Goal: Task Accomplishment & Management: Use online tool/utility

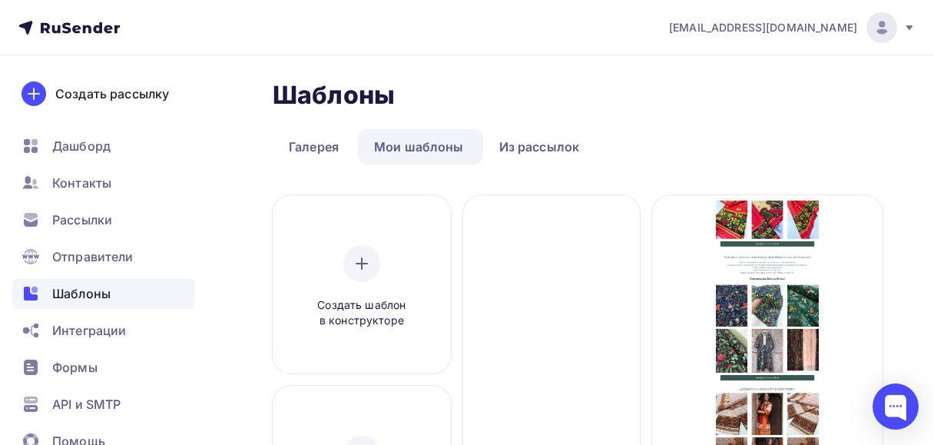
scroll to position [246, 0]
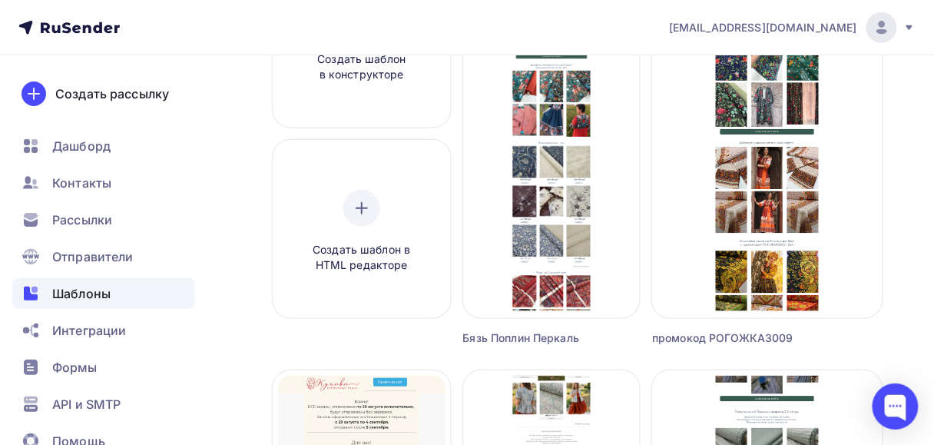
click at [564, 150] on span "Редактировать" at bounding box center [552, 151] width 94 height 18
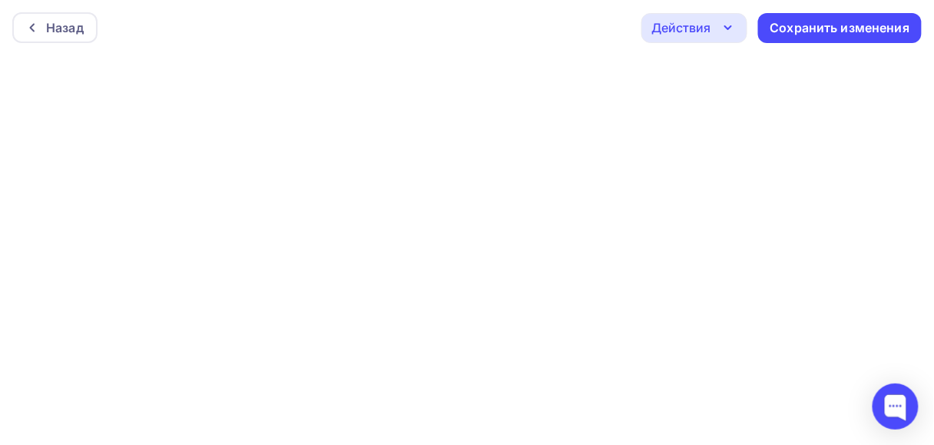
scroll to position [4, 0]
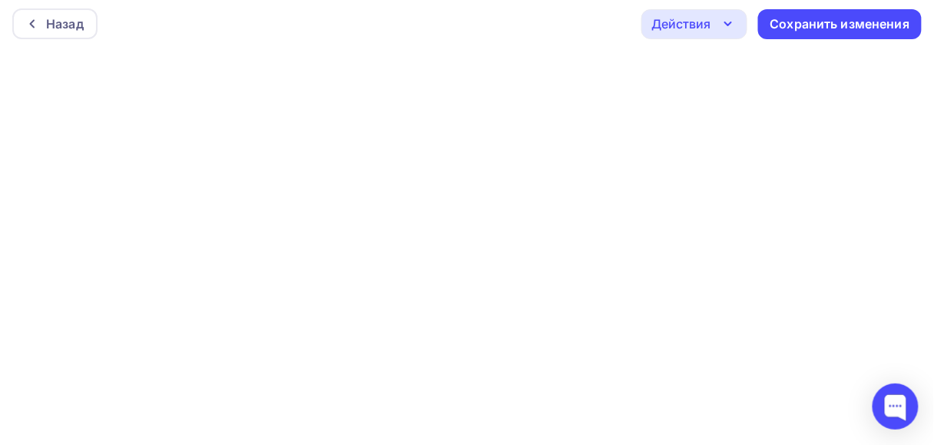
click at [758, 440] on div at bounding box center [467, 245] width 934 height 389
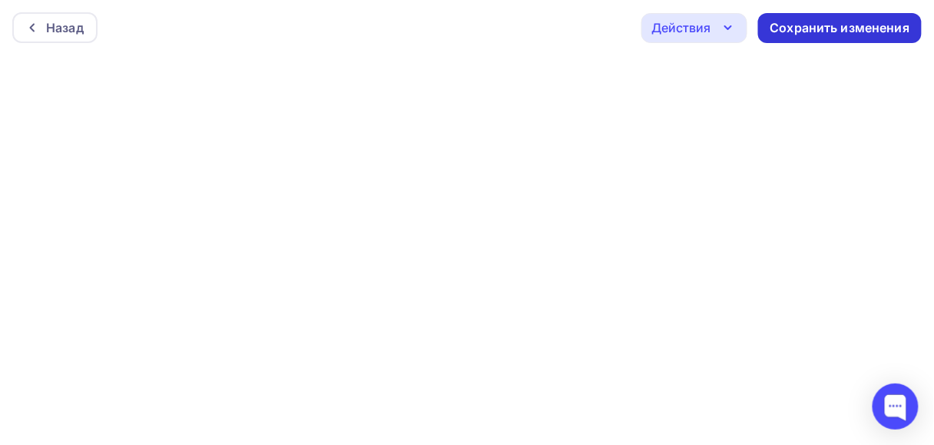
click at [824, 32] on div "Сохранить изменения" at bounding box center [840, 28] width 140 height 18
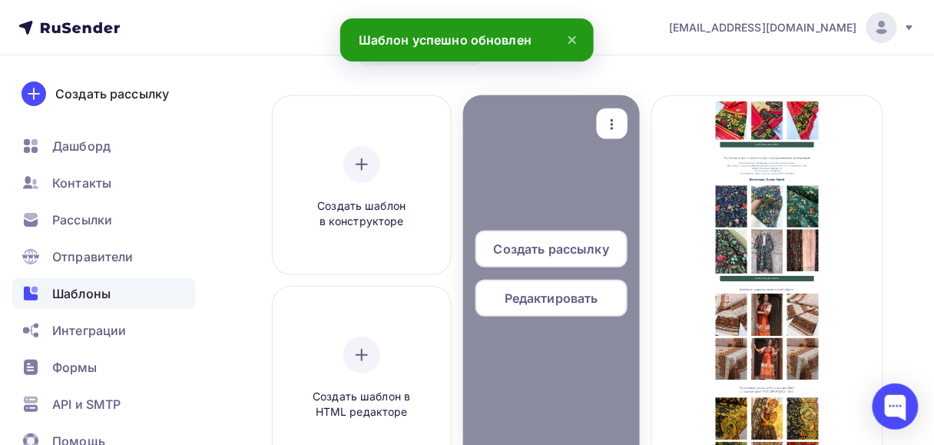
scroll to position [123, 0]
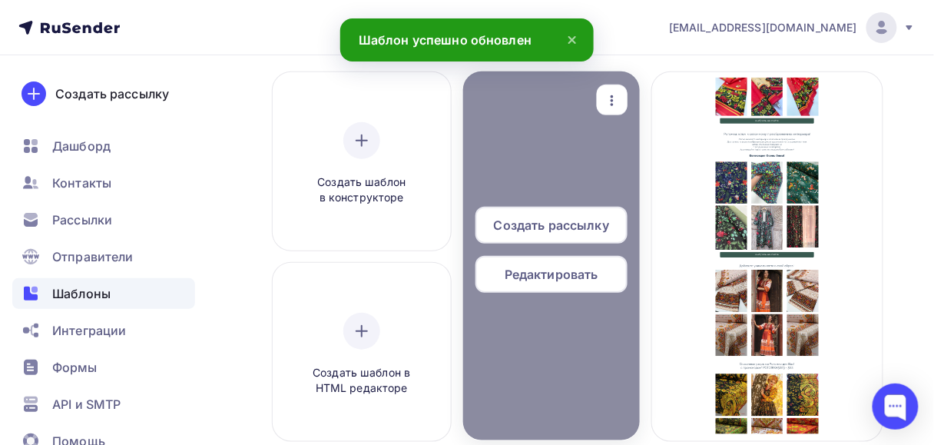
click at [583, 267] on span "Редактировать" at bounding box center [552, 274] width 94 height 18
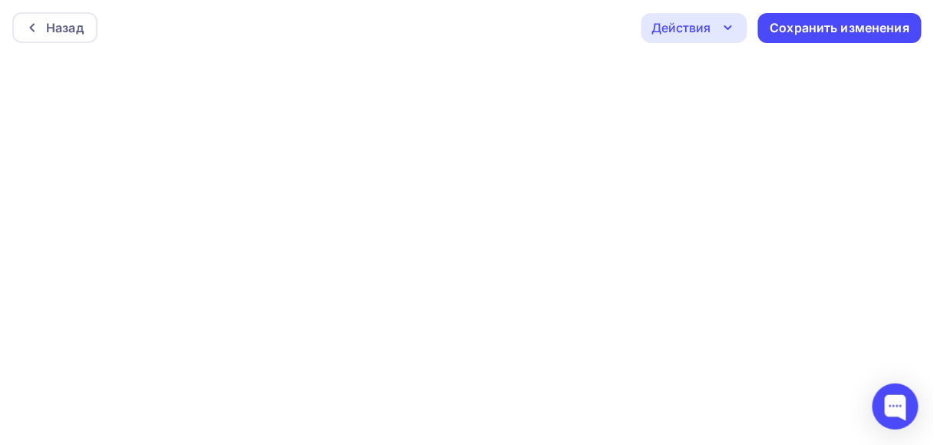
click at [722, 32] on icon "button" at bounding box center [728, 27] width 18 height 18
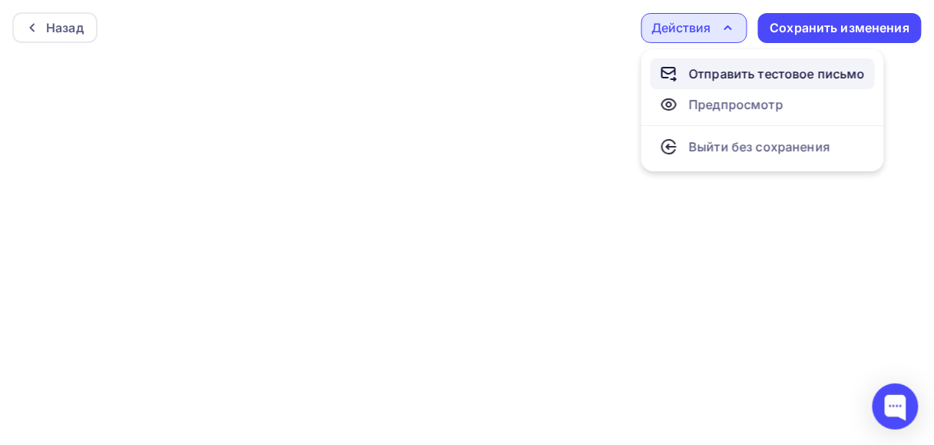
click at [719, 76] on div "Отправить тестовое письмо" at bounding box center [777, 74] width 177 height 18
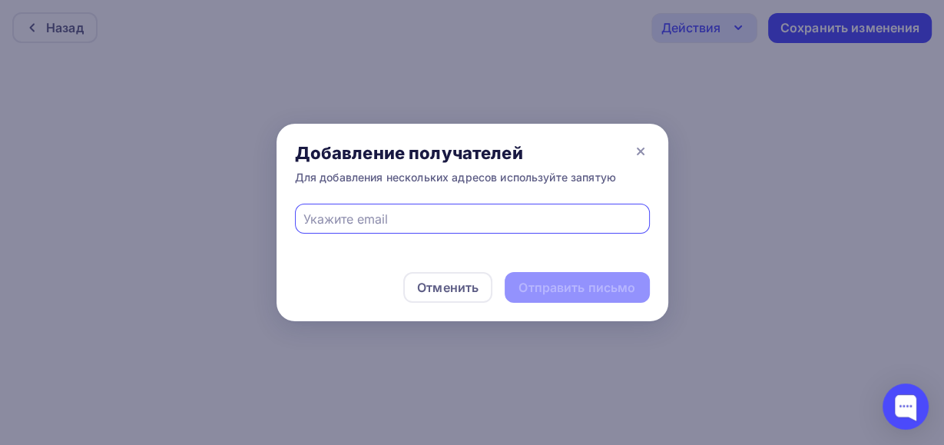
type input "[EMAIL_ADDRESS][DOMAIN_NAME]"
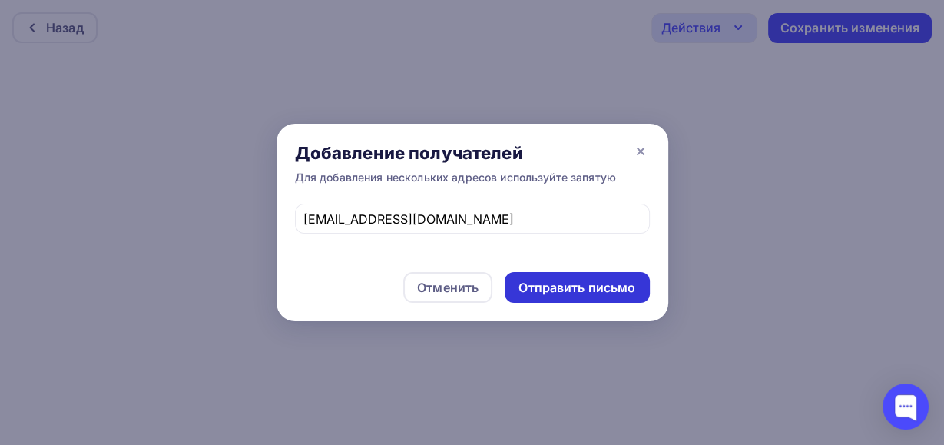
click at [541, 290] on div "Отправить письмо" at bounding box center [576, 288] width 117 height 18
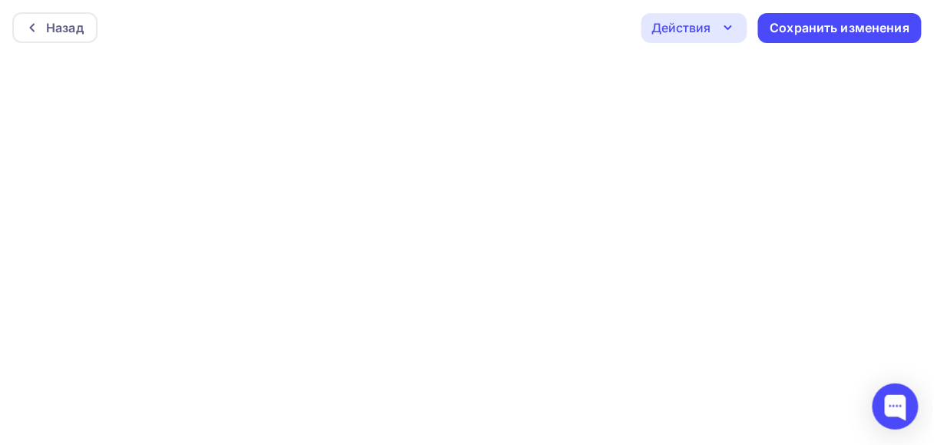
click at [734, 25] on icon "button" at bounding box center [728, 27] width 18 height 18
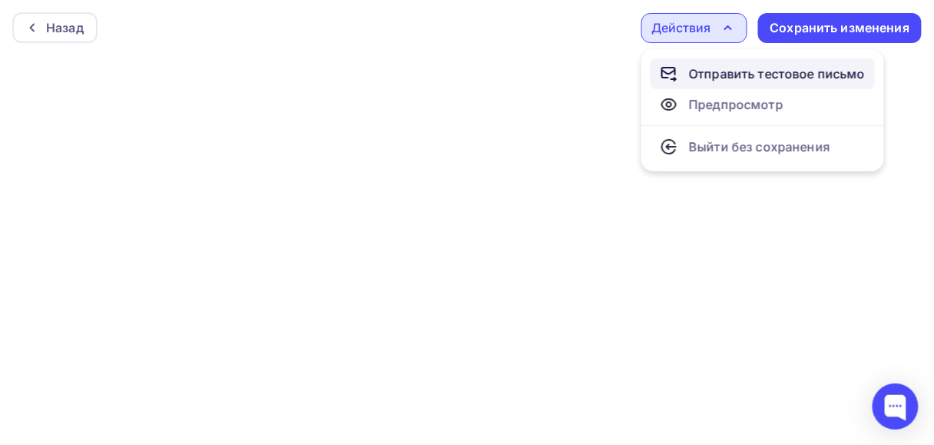
click at [715, 84] on link "Отправить тестовое письмо" at bounding box center [762, 73] width 224 height 31
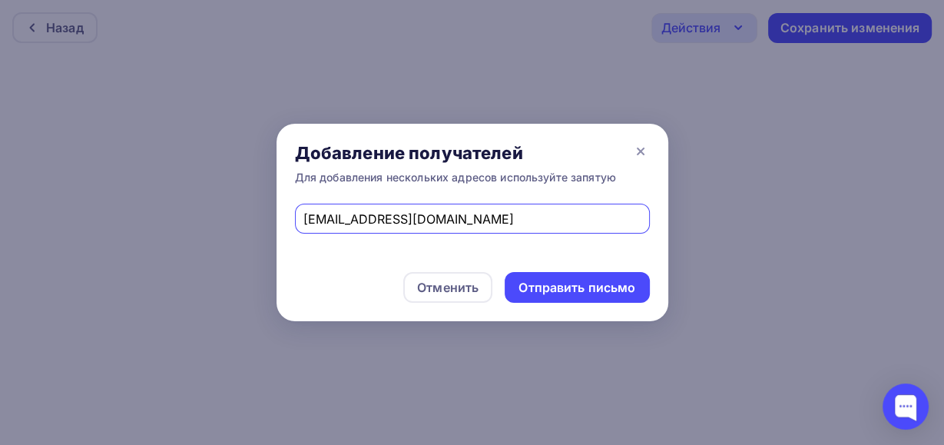
type input "[EMAIL_ADDRESS][DOMAIN_NAME]"
click at [551, 288] on div "Отправить письмо" at bounding box center [576, 288] width 117 height 18
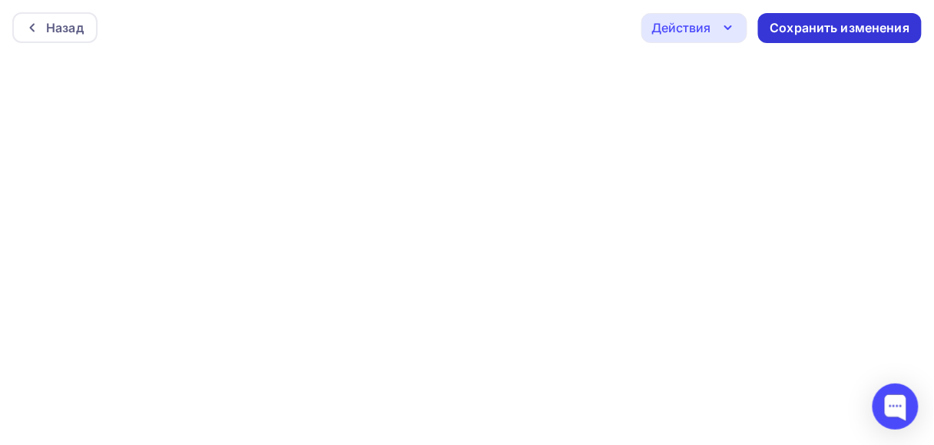
click at [866, 24] on div "Сохранить изменения" at bounding box center [840, 28] width 140 height 18
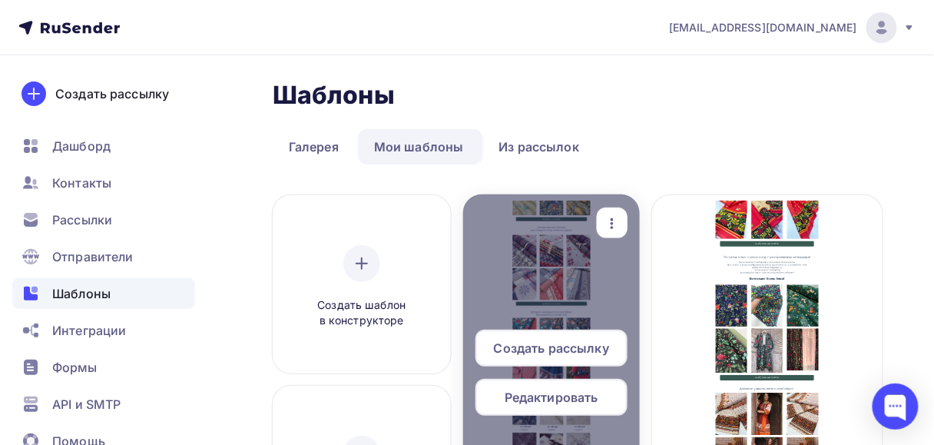
click at [619, 224] on icon "button" at bounding box center [612, 223] width 18 height 18
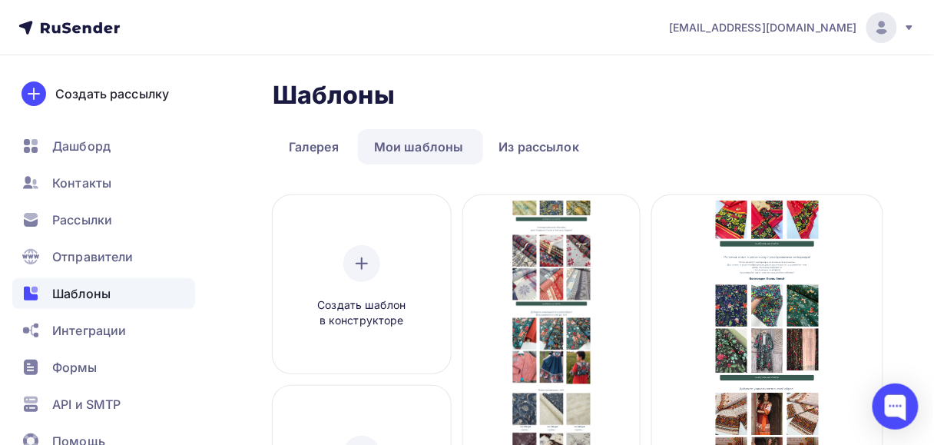
click at [94, 214] on span "Рассылки" at bounding box center [82, 219] width 60 height 18
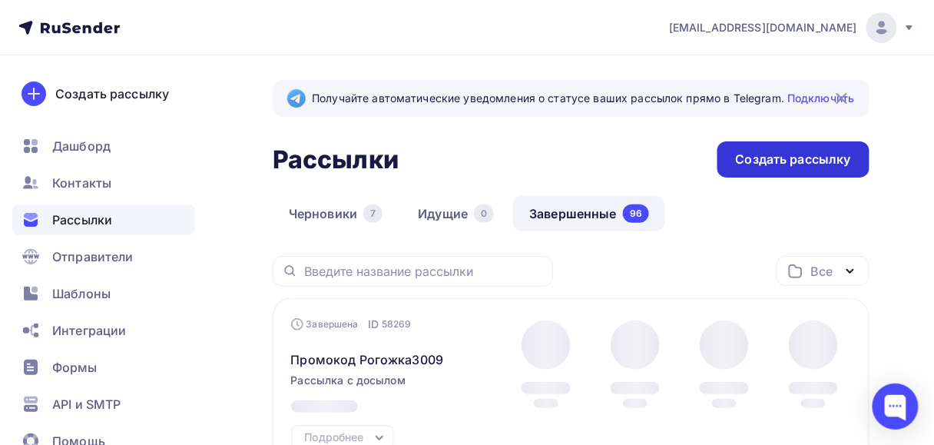
click at [780, 169] on div "Создать рассылку" at bounding box center [793, 159] width 152 height 36
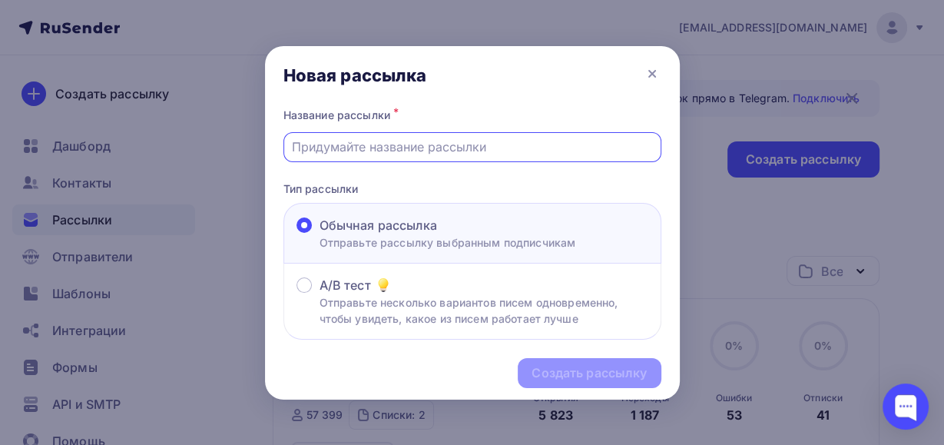
click at [406, 149] on input "text" at bounding box center [472, 146] width 360 height 18
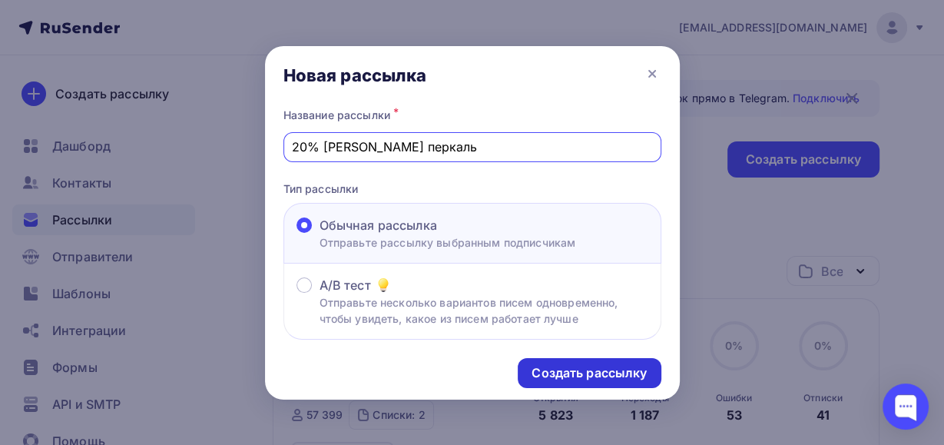
type input "20% [PERSON_NAME] перкаль"
click at [571, 374] on div "Создать рассылку" at bounding box center [588, 373] width 115 height 18
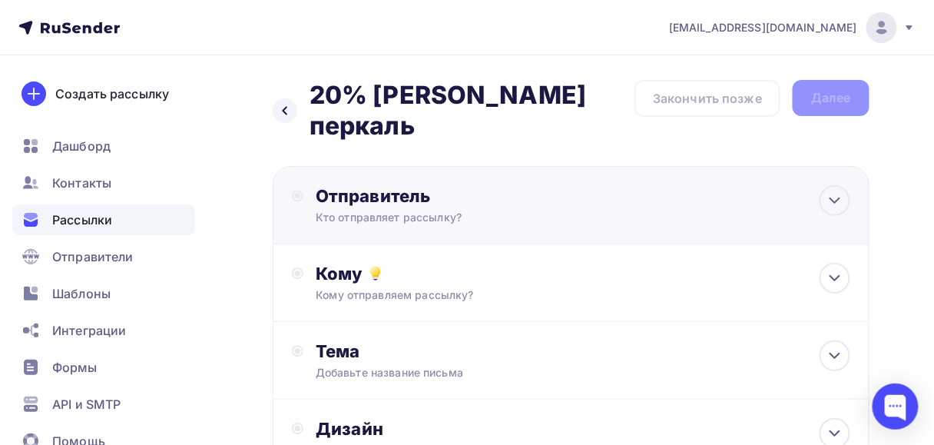
click at [339, 197] on div "Отправитель" at bounding box center [482, 196] width 333 height 22
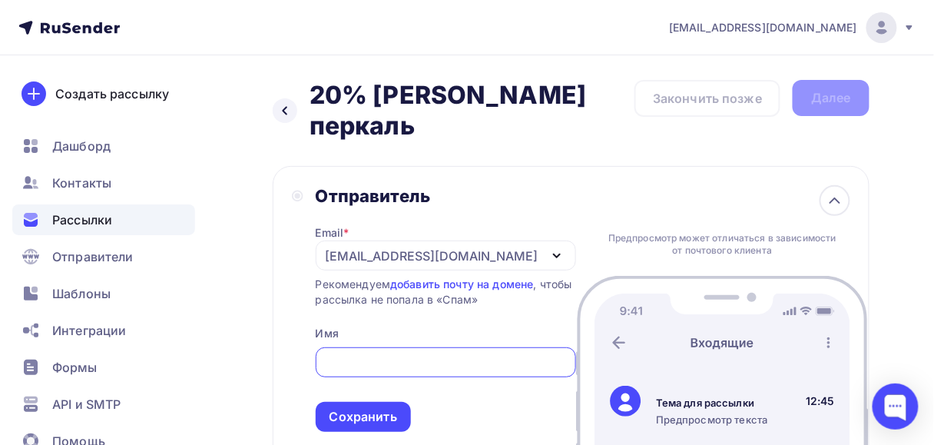
click at [344, 257] on div "[EMAIL_ADDRESS][DOMAIN_NAME]" at bounding box center [432, 256] width 213 height 18
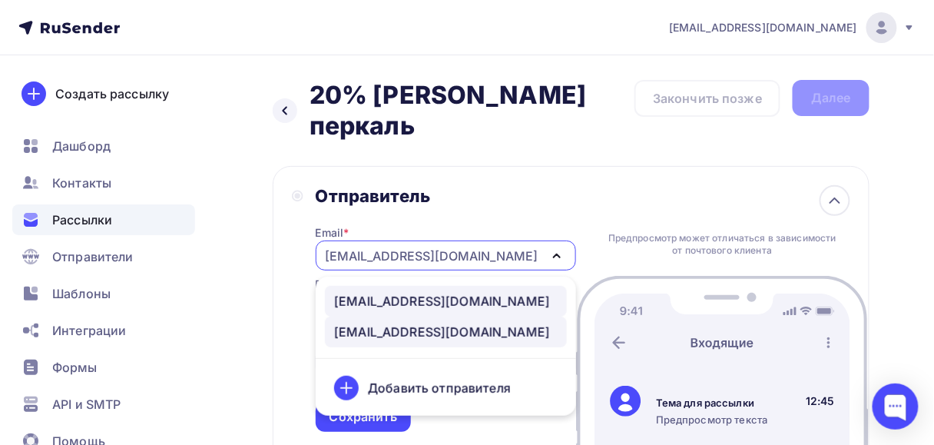
click at [365, 301] on div "[EMAIL_ADDRESS][DOMAIN_NAME]" at bounding box center [442, 301] width 216 height 18
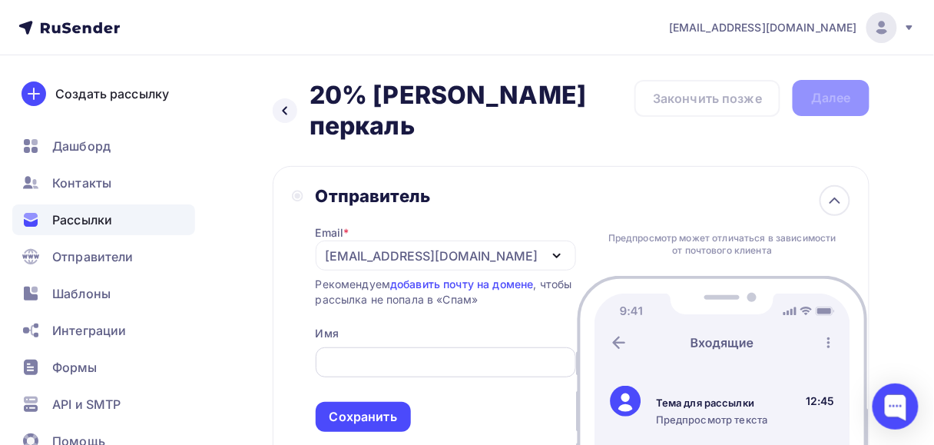
click at [374, 370] on div at bounding box center [446, 362] width 260 height 30
click at [374, 367] on input "text" at bounding box center [445, 362] width 243 height 18
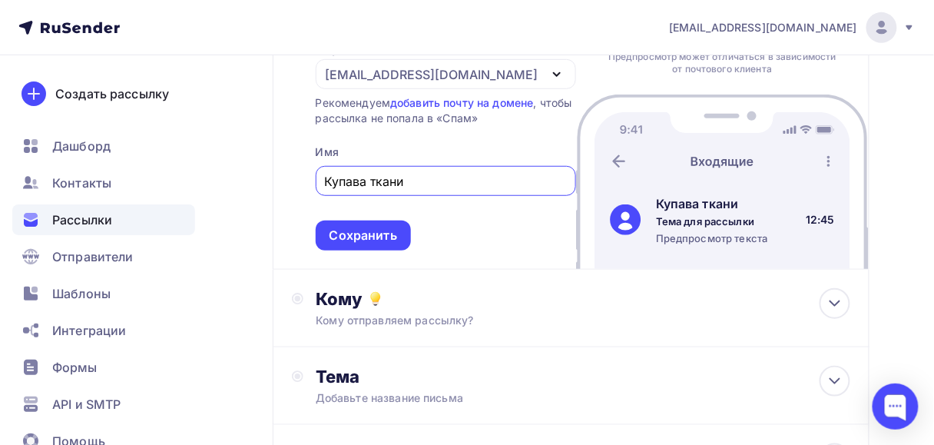
scroll to position [184, 0]
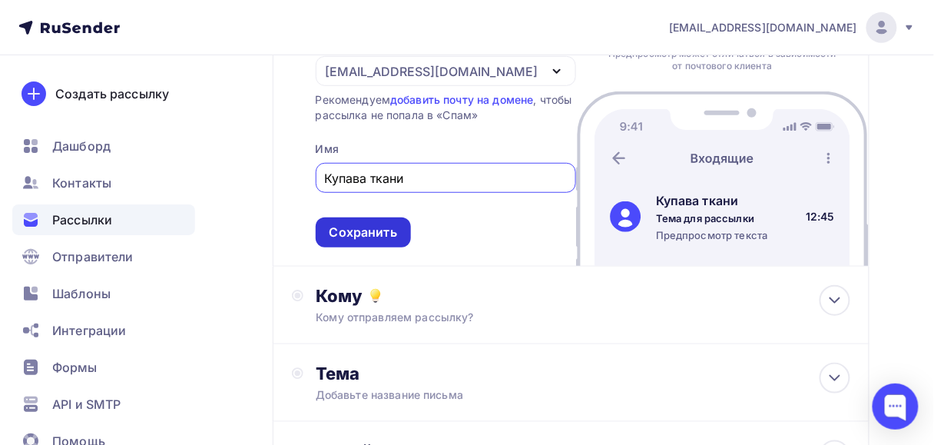
type input "Купава ткани"
click at [369, 244] on div "Сохранить" at bounding box center [363, 232] width 95 height 30
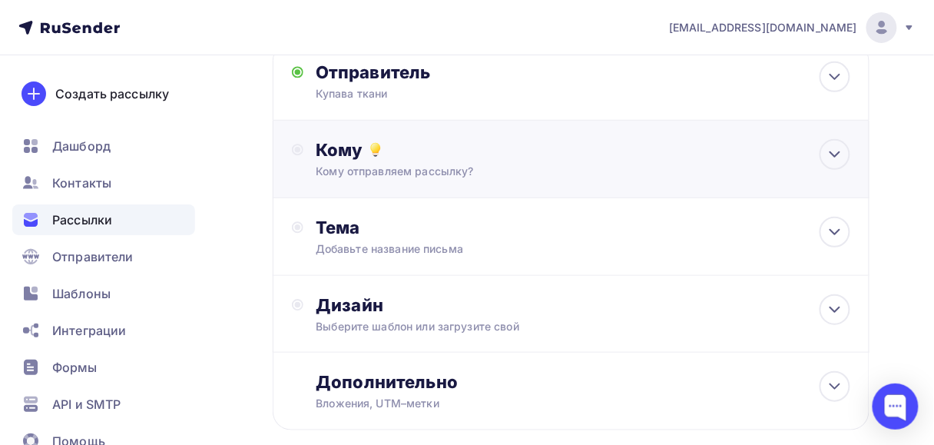
scroll to position [123, 0]
click at [374, 179] on div "Кому отправляем рассылку?" at bounding box center [556, 171] width 481 height 15
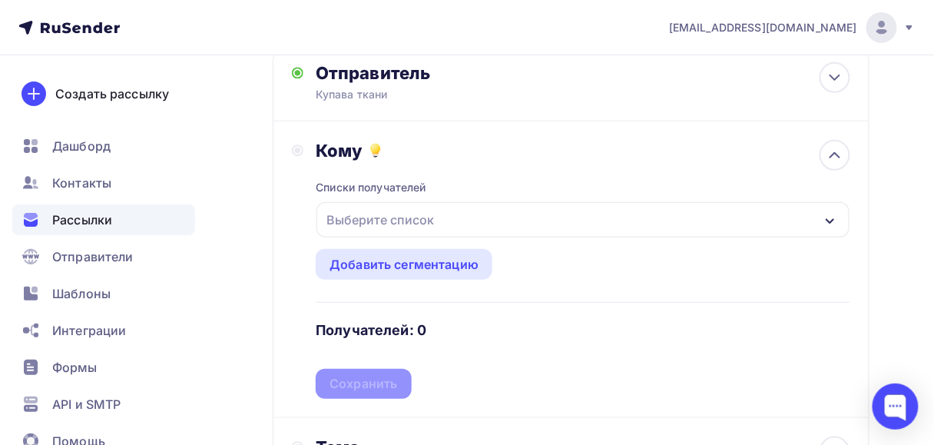
click at [355, 225] on div "Выберите список" at bounding box center [380, 220] width 120 height 28
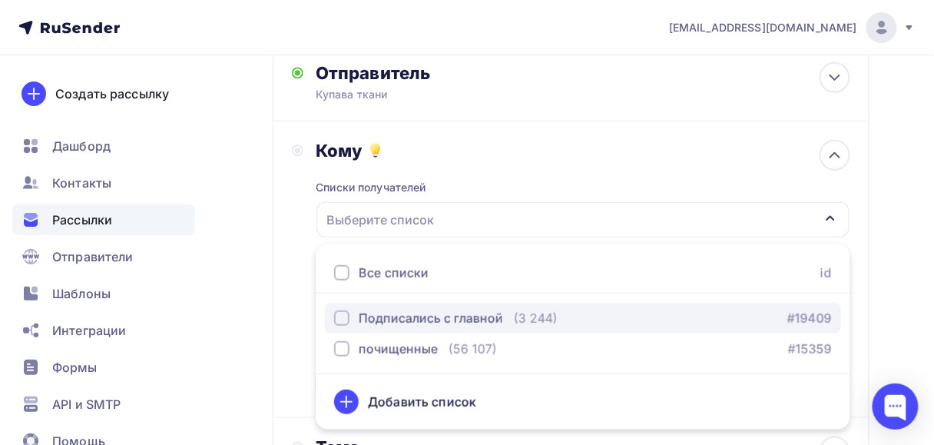
click at [366, 315] on div "Подписались с главной" at bounding box center [431, 318] width 144 height 18
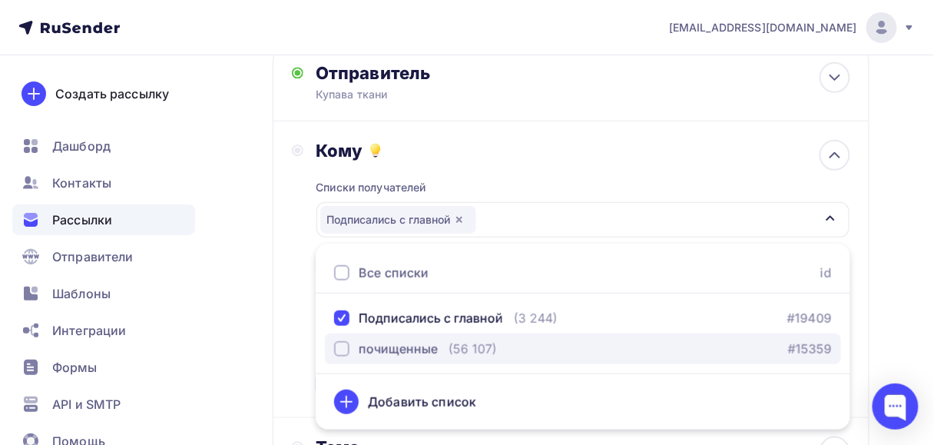
click at [360, 345] on div "почищенные" at bounding box center [398, 348] width 79 height 18
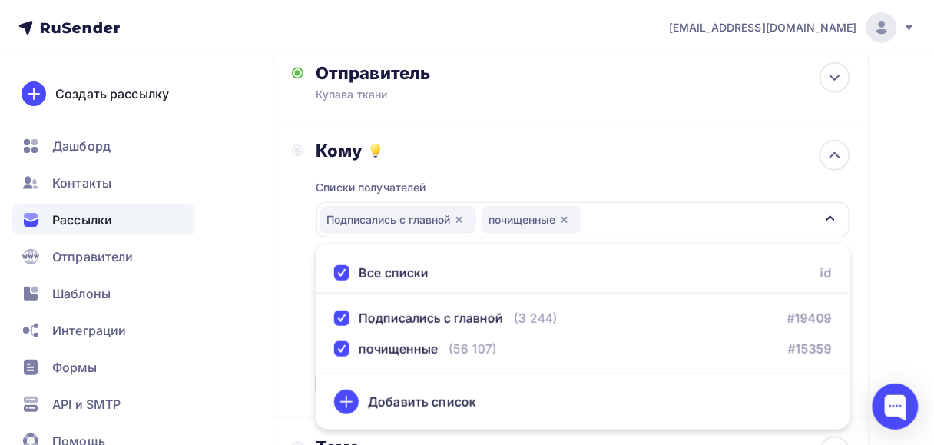
click at [266, 240] on div "Назад 20% бязь поплин перкаль 20% бязь поплин перкаль Закончить позже Далее Отп…" at bounding box center [467, 340] width 934 height 816
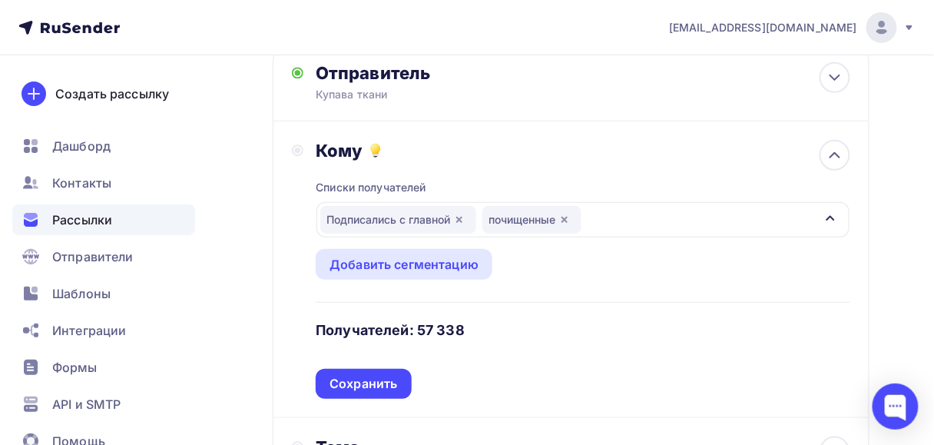
click at [329, 362] on div "Списки получателей Подписались с главной почищенные Все списки id Подписались с…" at bounding box center [583, 279] width 535 height 237
click at [333, 378] on div "Сохранить" at bounding box center [363, 384] width 68 height 18
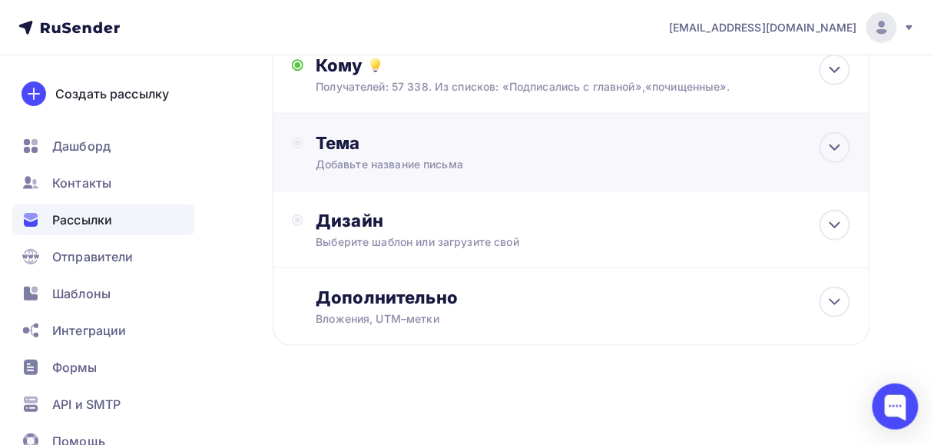
click at [406, 160] on div "Добавьте название письма" at bounding box center [452, 164] width 273 height 15
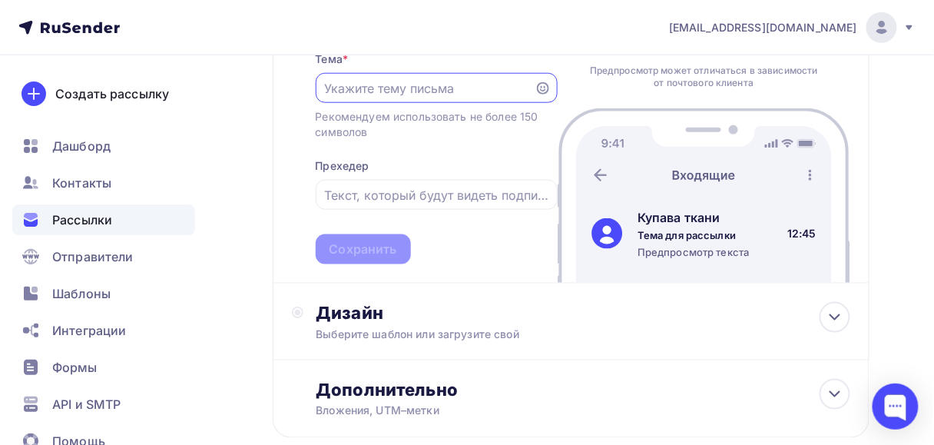
scroll to position [330, 0]
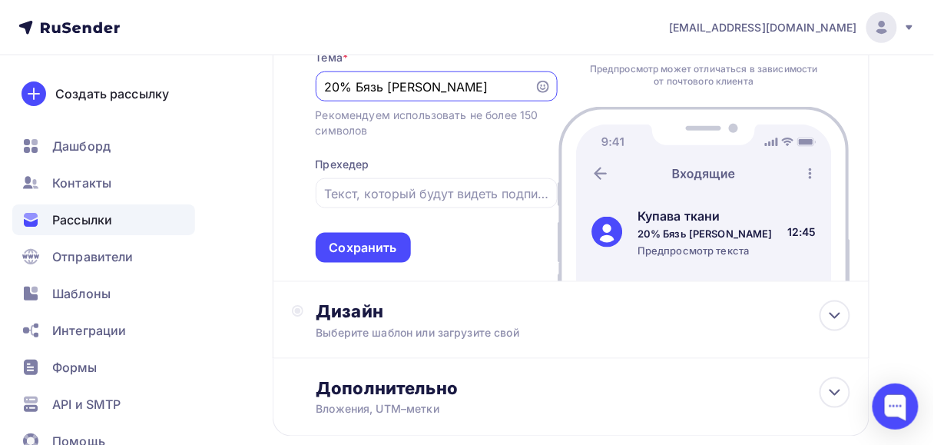
click at [408, 88] on input "20% Бязь [PERSON_NAME]" at bounding box center [424, 87] width 201 height 18
type input "20% Бязь [PERSON_NAME]"
click at [436, 181] on div at bounding box center [437, 193] width 242 height 30
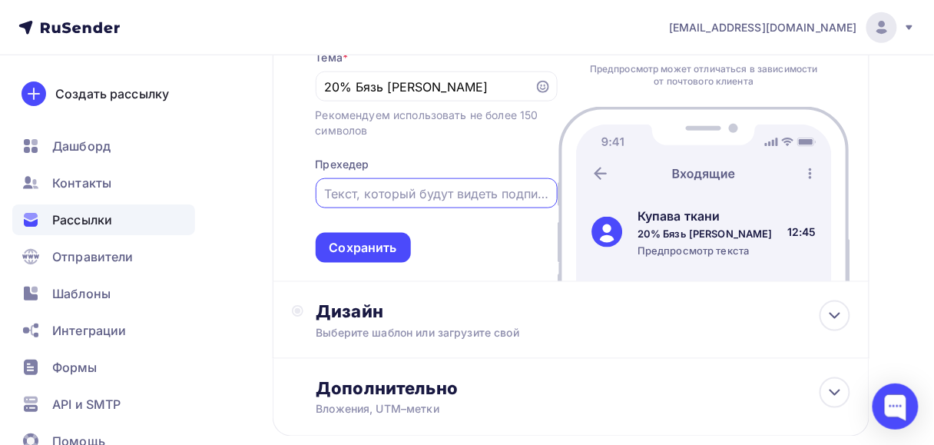
drag, startPoint x: 344, startPoint y: 190, endPoint x: 323, endPoint y: 190, distance: 20.8
click at [343, 190] on input "text" at bounding box center [436, 193] width 224 height 18
click at [337, 184] on div at bounding box center [437, 193] width 242 height 30
drag, startPoint x: 328, startPoint y: 190, endPoint x: 554, endPoint y: 197, distance: 225.9
click at [554, 197] on div at bounding box center [437, 193] width 242 height 30
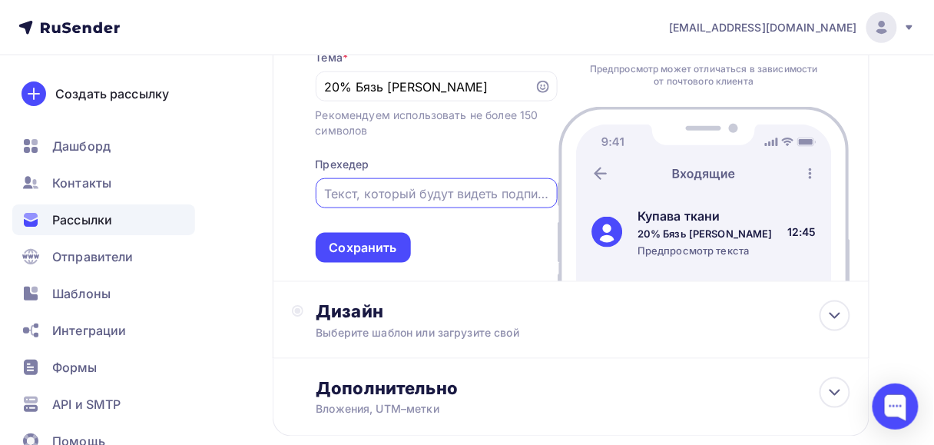
click at [356, 194] on input "text" at bounding box center [436, 193] width 224 height 18
paste input "Новая акция уже действует!"
type input "Новая акция уже действует!"
click at [476, 221] on div "Тема * 20% Бязь Поплин Перкаль Рекомендуем использовать не более 150 символов П…" at bounding box center [437, 146] width 242 height 231
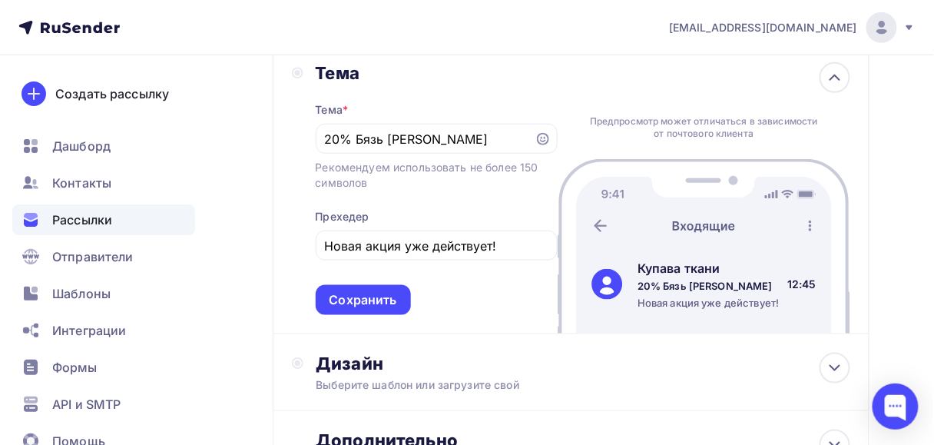
scroll to position [269, 0]
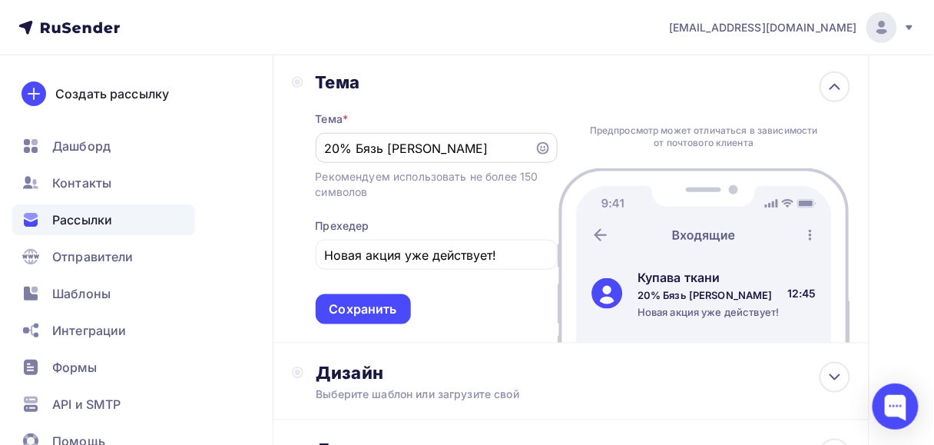
drag, startPoint x: 320, startPoint y: 147, endPoint x: 496, endPoint y: 151, distance: 175.9
click at [505, 151] on div "20% Бязь [PERSON_NAME]" at bounding box center [437, 148] width 242 height 30
drag, startPoint x: 495, startPoint y: 151, endPoint x: 327, endPoint y: 153, distance: 168.2
click at [327, 153] on input "20% Бязь [PERSON_NAME]" at bounding box center [424, 148] width 201 height 18
paste input "а качество! Бязь, перкаль, поплин"
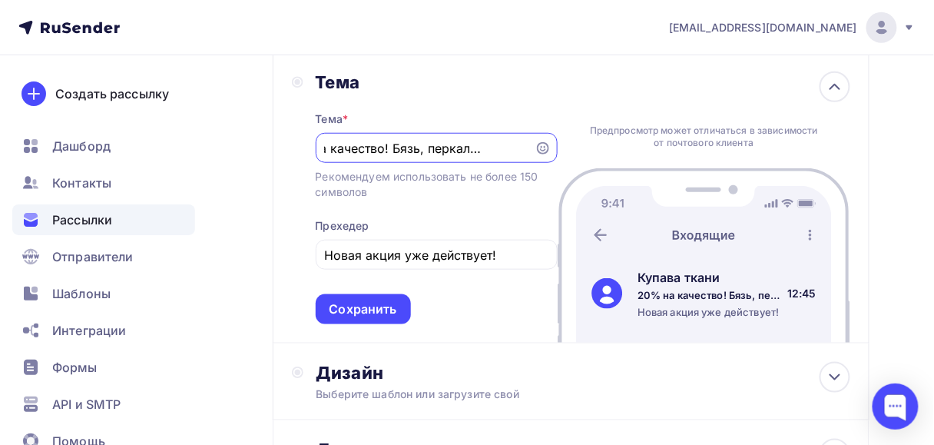
scroll to position [0, 0]
drag, startPoint x: 374, startPoint y: 150, endPoint x: 292, endPoint y: 151, distance: 82.2
click at [292, 151] on div "Тема Тема * 20% на качество! Бязь, перкаль, поплин Рекомендуем использовать не …" at bounding box center [425, 197] width 266 height 253
click at [377, 146] on input "20% на качество! Бязь, перкаль, поплин" at bounding box center [424, 148] width 201 height 18
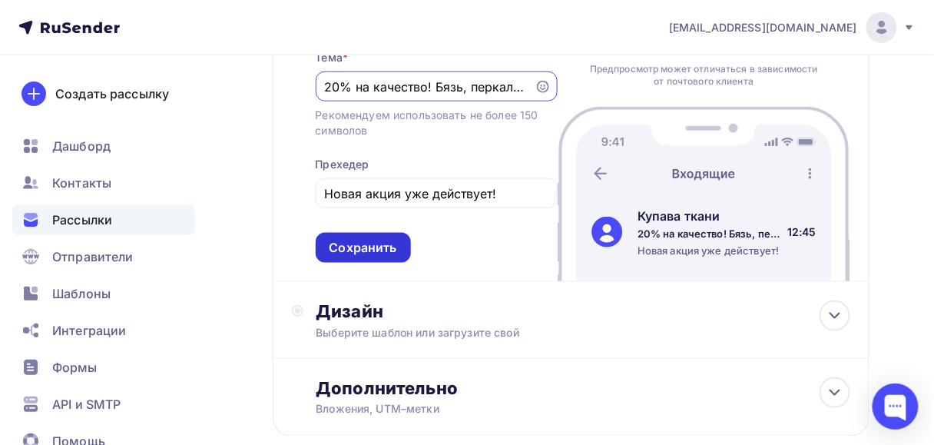
type input "20% на качество! Бязь, перкаль, поплин"
click at [357, 254] on div "Сохранить" at bounding box center [363, 248] width 68 height 18
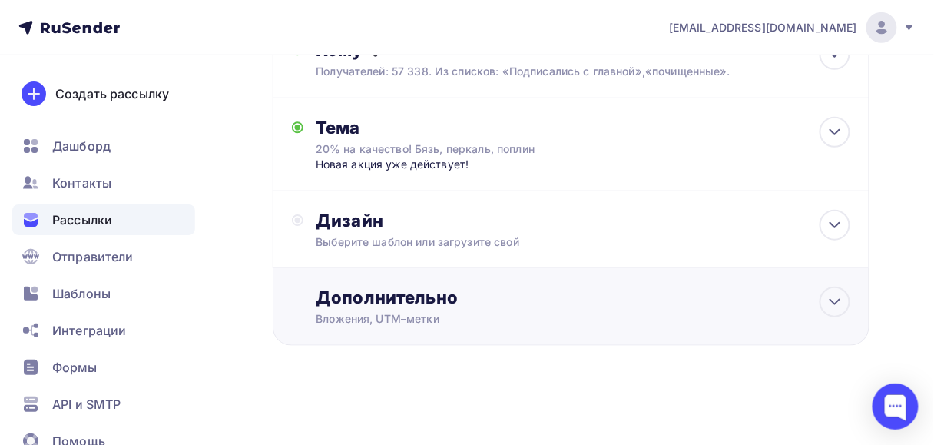
scroll to position [224, 0]
click at [357, 241] on div "Выберите шаблон или загрузите свой" at bounding box center [556, 241] width 481 height 15
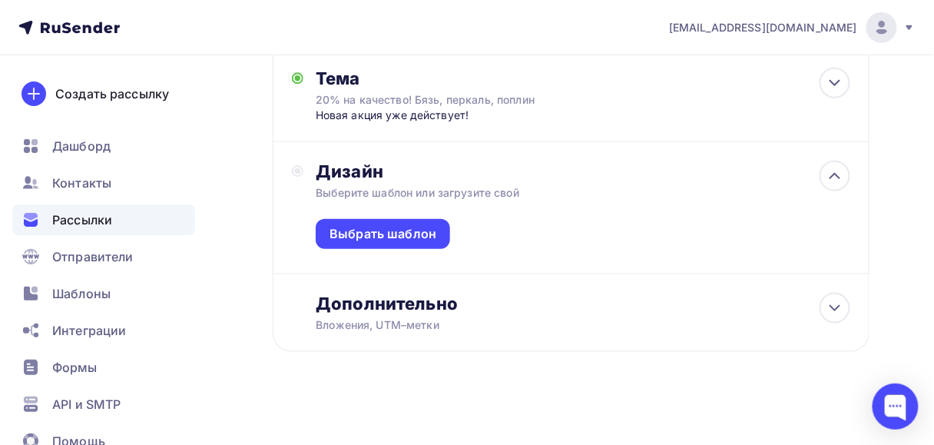
scroll to position [280, 0]
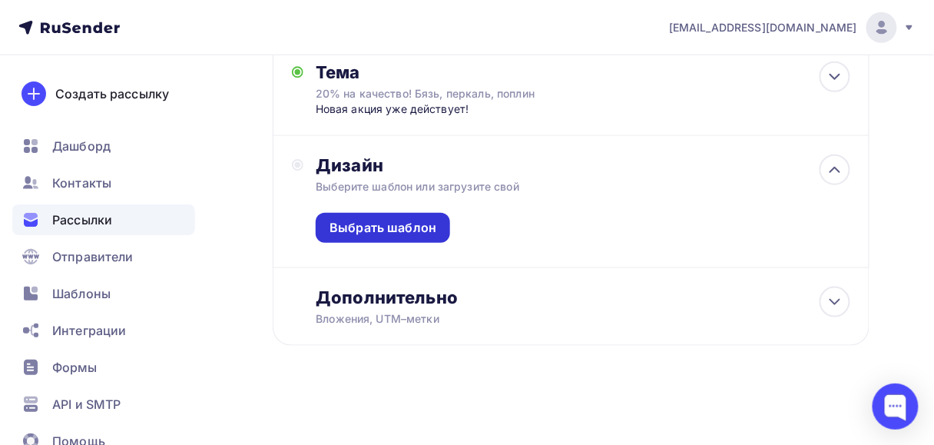
click at [357, 227] on div "Выбрать шаблон" at bounding box center [382, 228] width 107 height 18
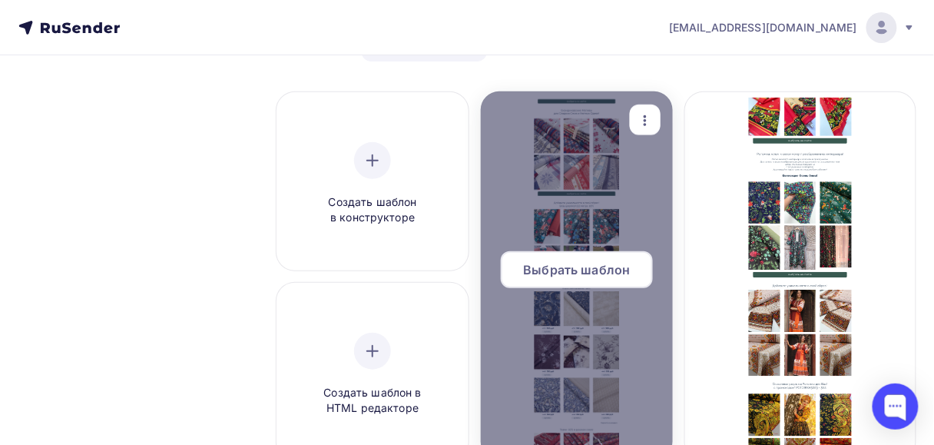
scroll to position [123, 0]
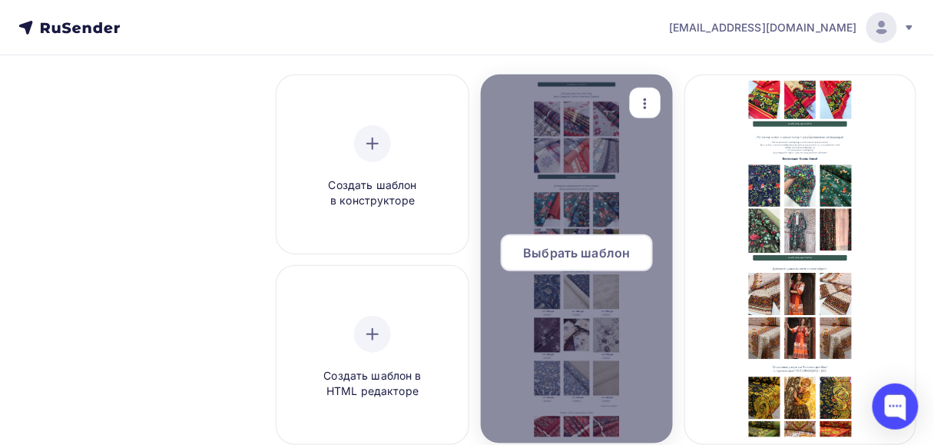
click at [595, 256] on span "Выбрать шаблон" at bounding box center [577, 252] width 107 height 18
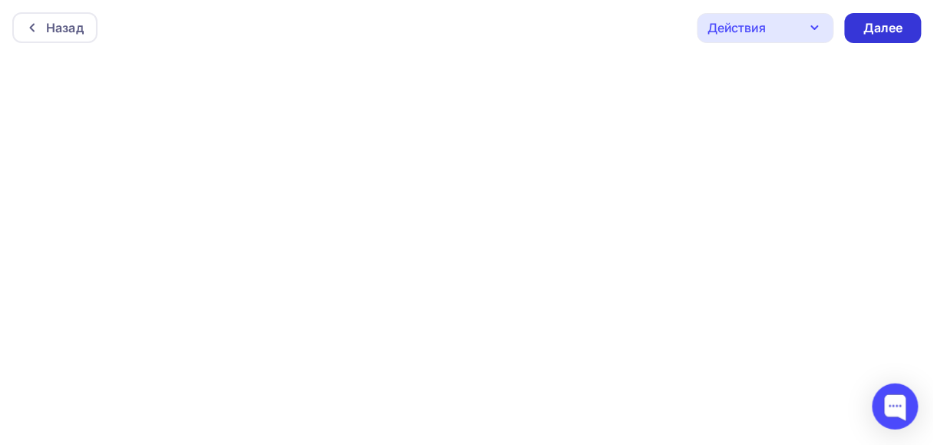
click at [868, 35] on div "Далее" at bounding box center [883, 28] width 40 height 18
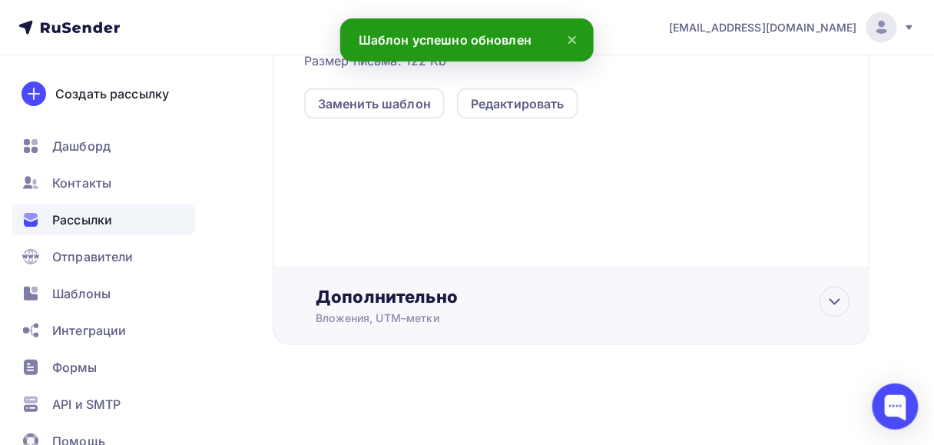
click at [442, 306] on div "Дополнительно" at bounding box center [583, 297] width 535 height 22
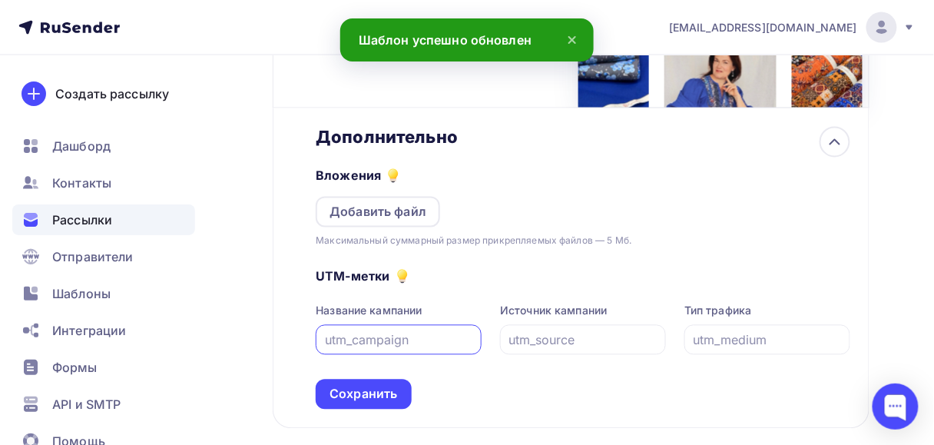
scroll to position [670, 0]
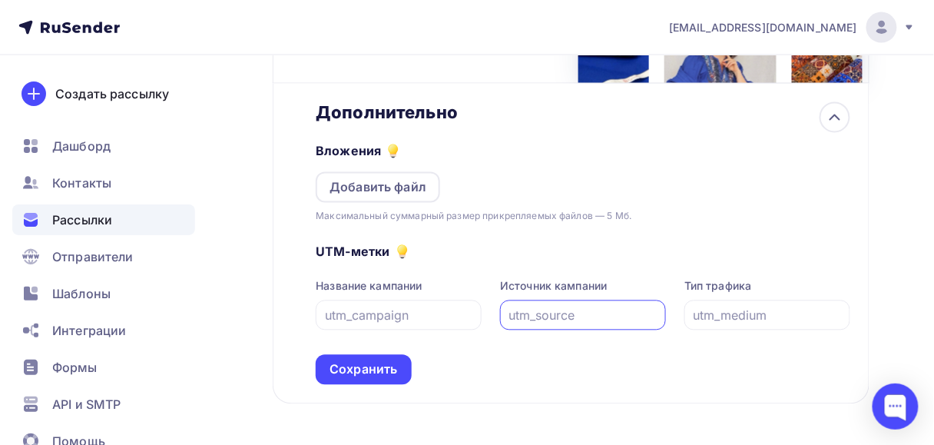
drag, startPoint x: 512, startPoint y: 313, endPoint x: 581, endPoint y: 313, distance: 68.4
click at [581, 313] on input "text" at bounding box center [583, 315] width 148 height 18
type input "email"
click at [693, 311] on input "text" at bounding box center [767, 315] width 148 height 18
type input "0"
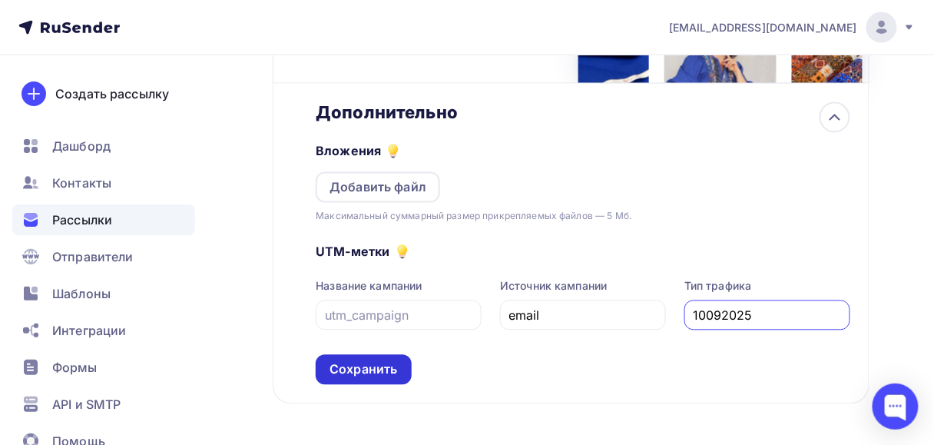
type input "10092025"
click at [381, 378] on div "Сохранить" at bounding box center [363, 370] width 68 height 18
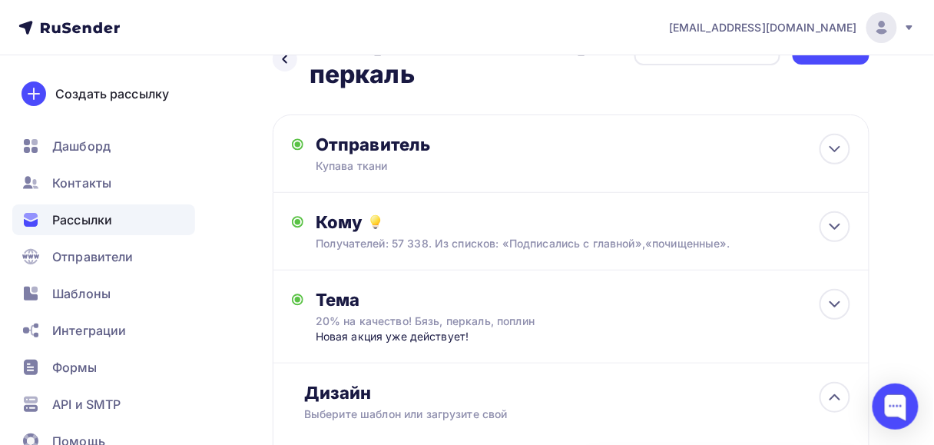
scroll to position [0, 0]
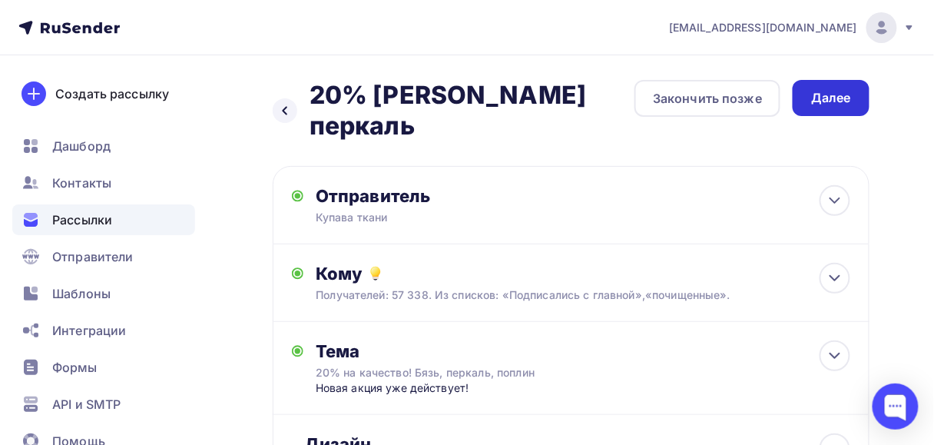
click at [829, 104] on div "Далее" at bounding box center [831, 98] width 40 height 18
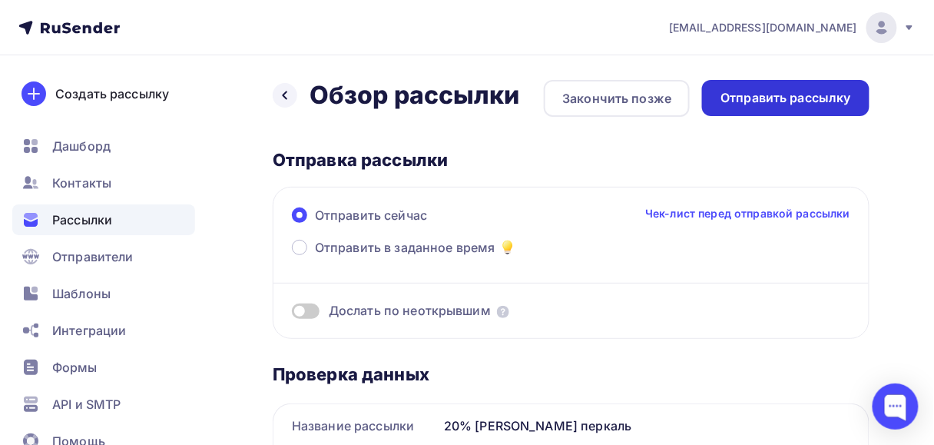
click at [797, 105] on div "Отправить рассылку" at bounding box center [785, 98] width 131 height 18
